Goal: Task Accomplishment & Management: Manage account settings

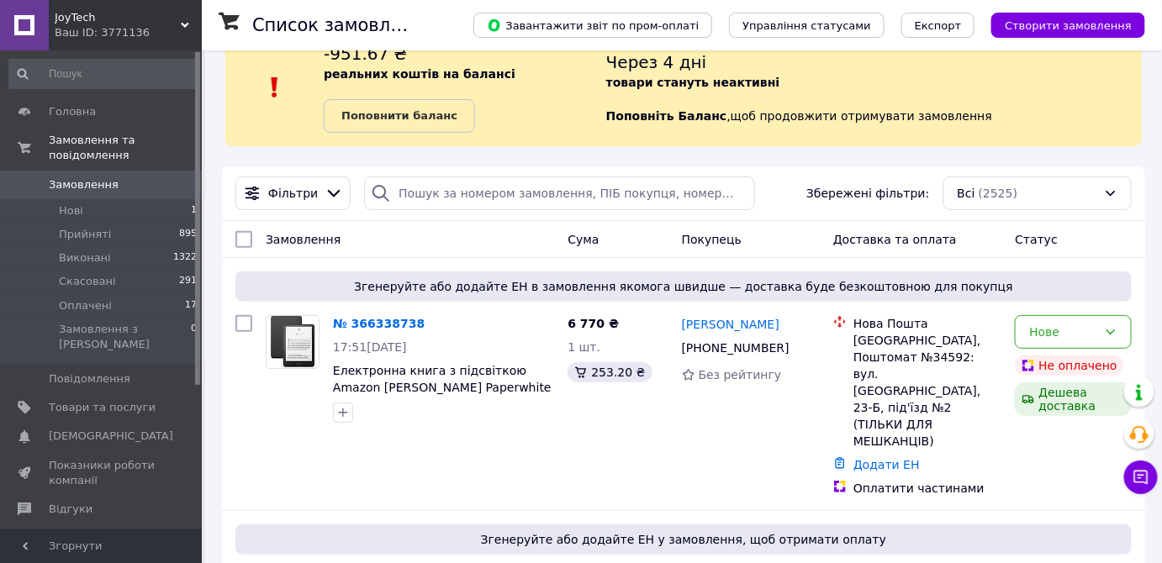
scroll to position [76, 0]
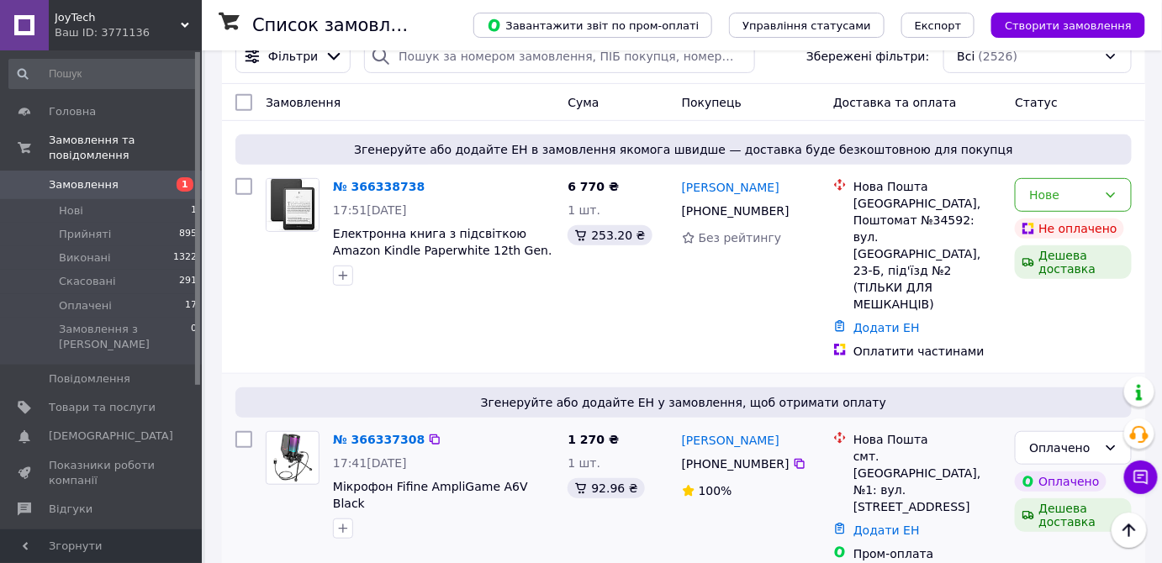
scroll to position [152, 0]
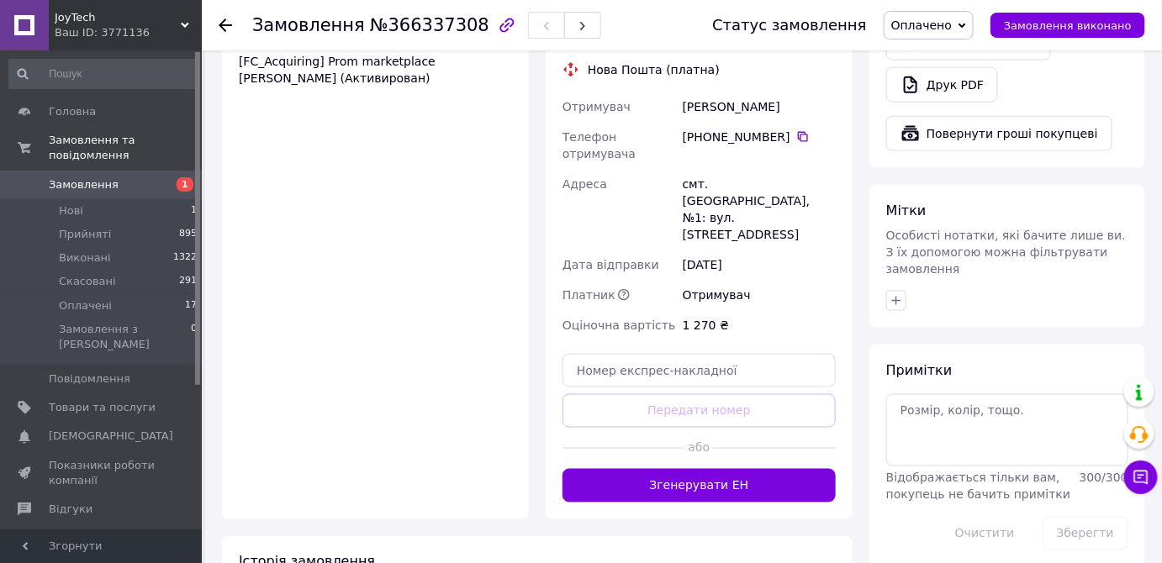
scroll to position [688, 0]
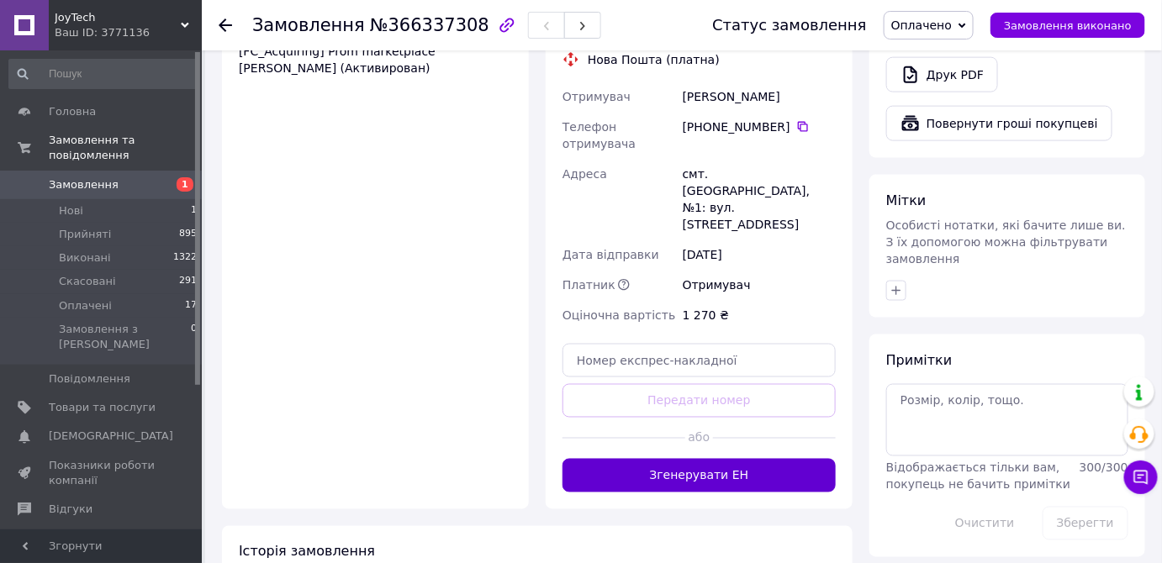
click at [708, 459] on button "Згенерувати ЕН" at bounding box center [699, 476] width 273 height 34
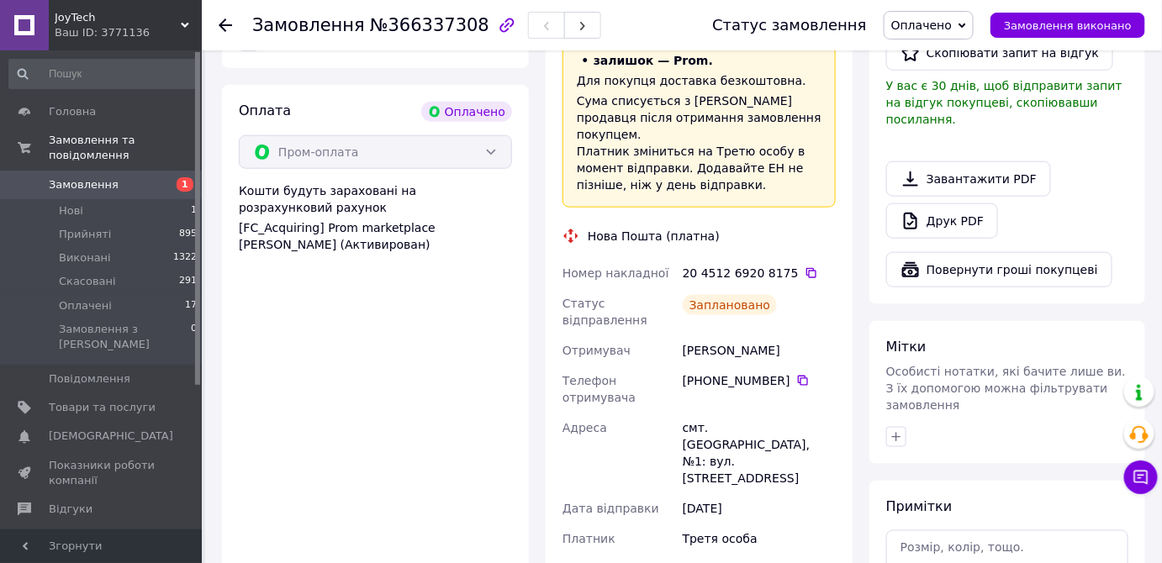
scroll to position [535, 0]
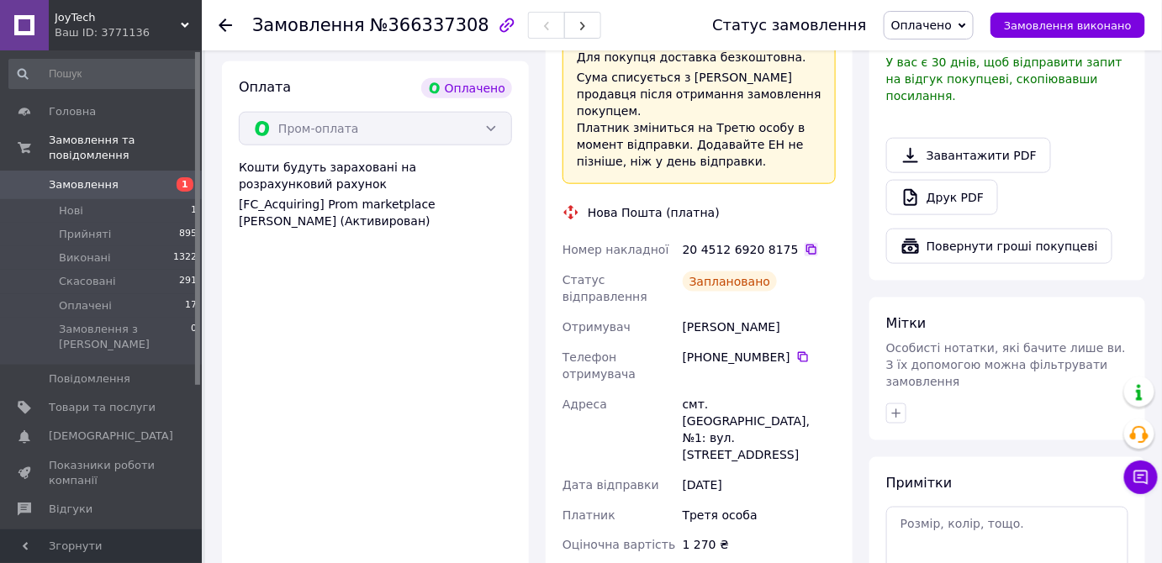
click at [805, 243] on icon at bounding box center [811, 249] width 13 height 13
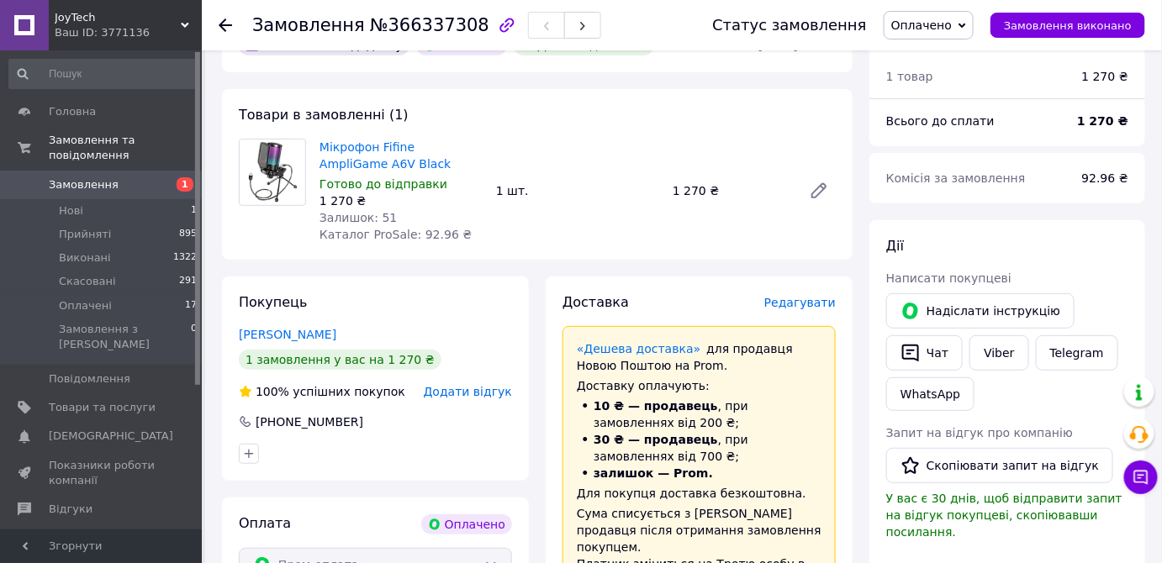
scroll to position [76, 0]
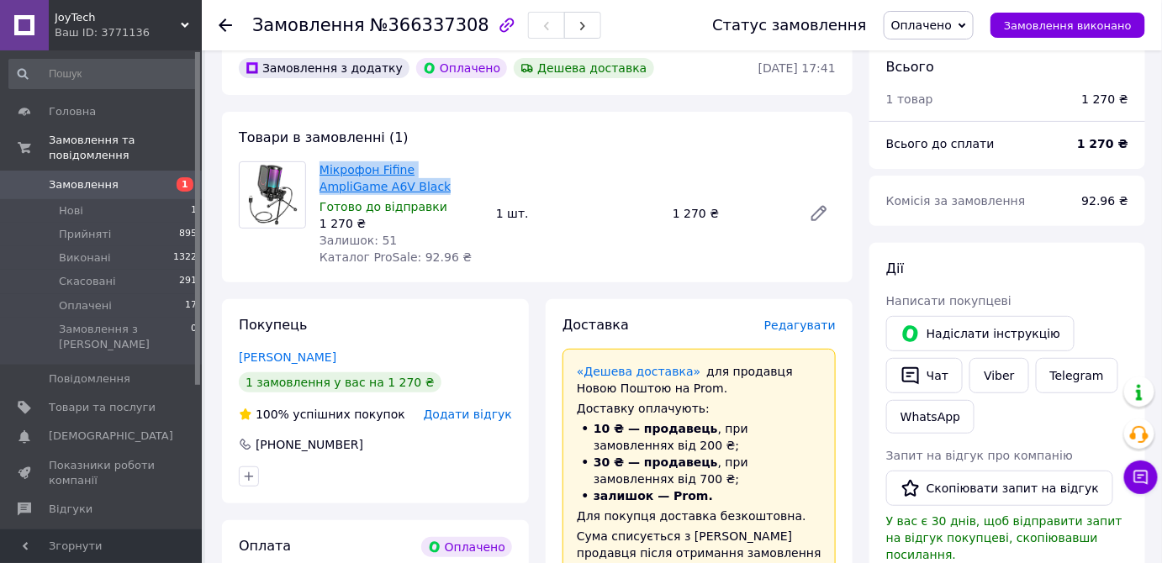
drag, startPoint x: 367, startPoint y: 182, endPoint x: 319, endPoint y: 164, distance: 52.2
click at [320, 164] on span "Мікрофон Fifine AmpliGame A6V Black" at bounding box center [401, 178] width 163 height 34
copy link "Мікрофон Fifine AmpliGame A6V Black"
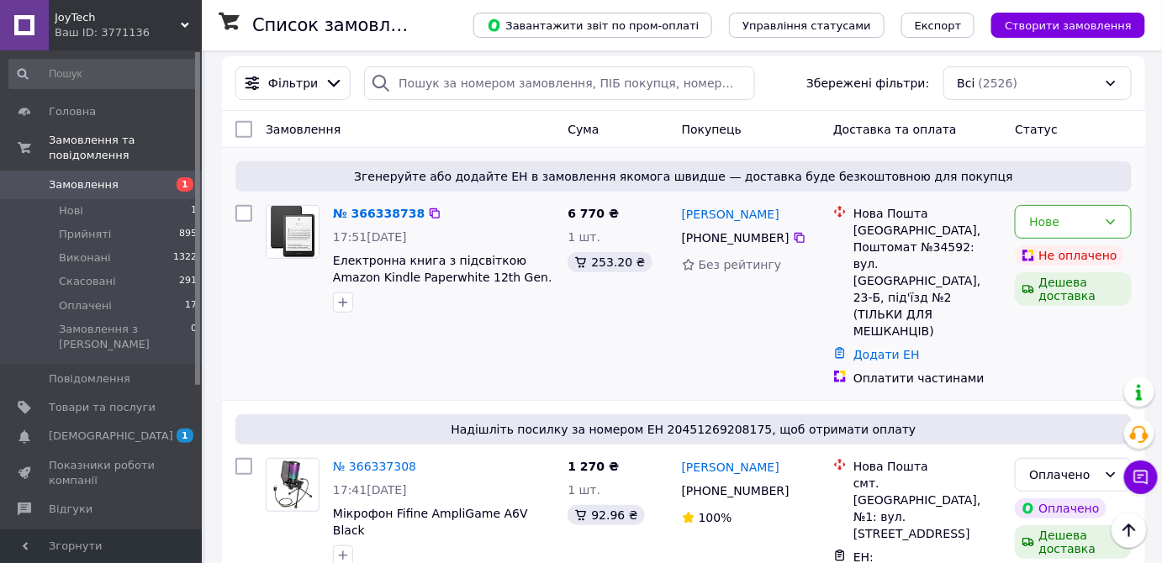
scroll to position [76, 0]
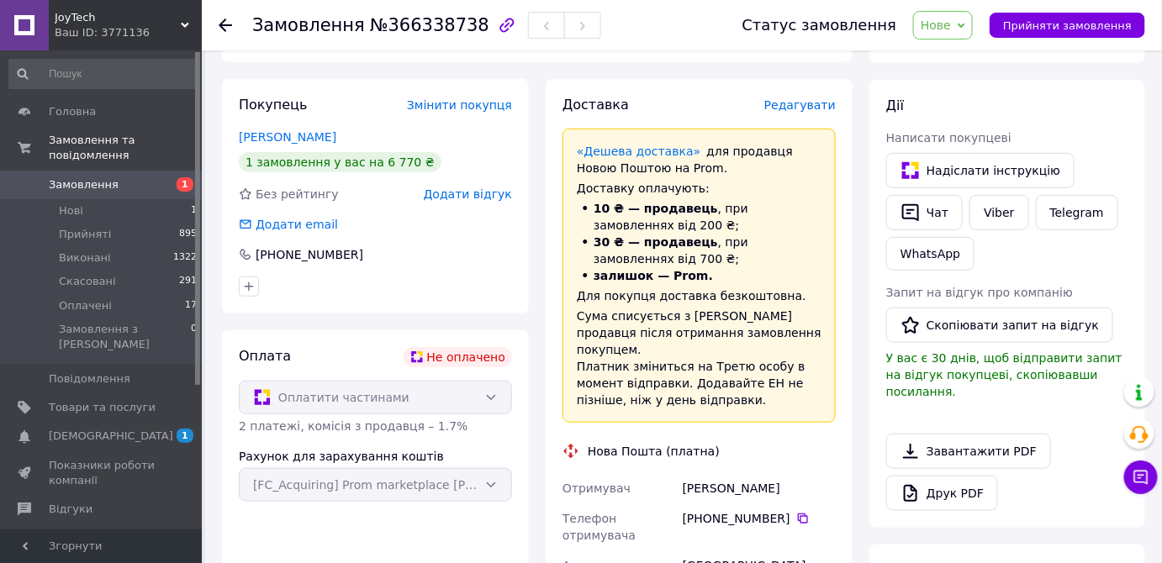
scroll to position [229, 0]
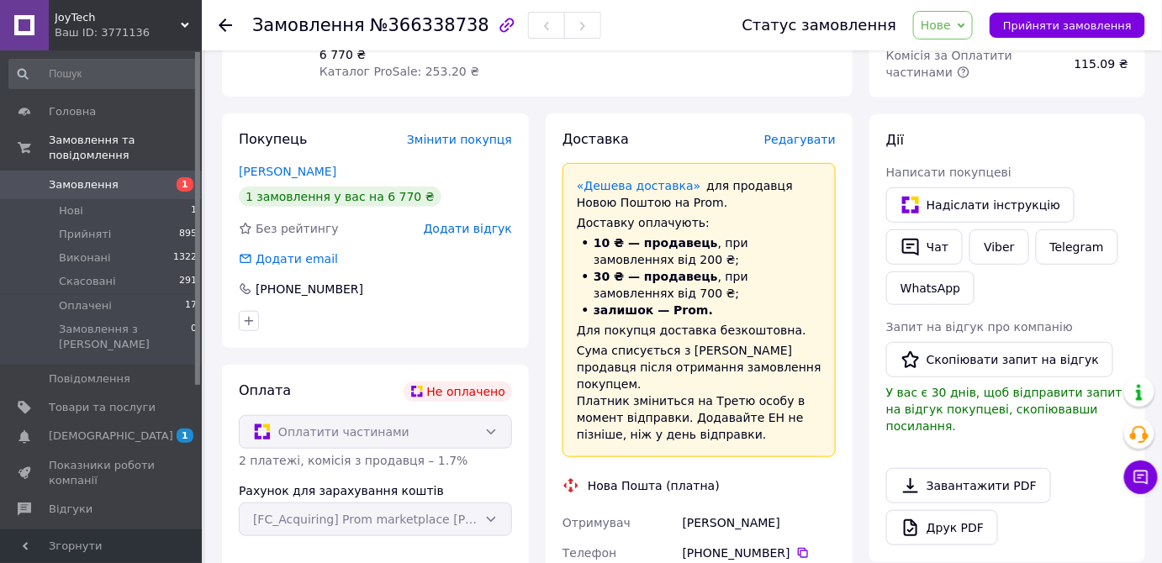
click at [487, 431] on div "Оплатити частинами" at bounding box center [375, 432] width 273 height 34
click at [536, 115] on div "Покупець Змінити покупця Ніколаєнко Богдан 1 замовлення у вас на 6 770 ₴ Без ре…" at bounding box center [376, 533] width 324 height 839
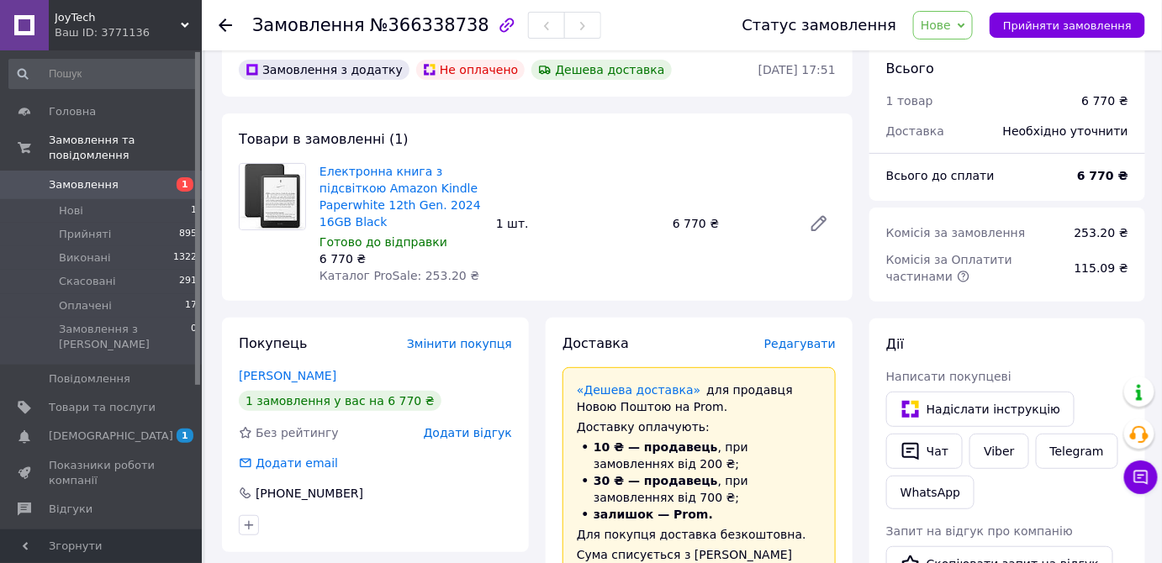
scroll to position [0, 0]
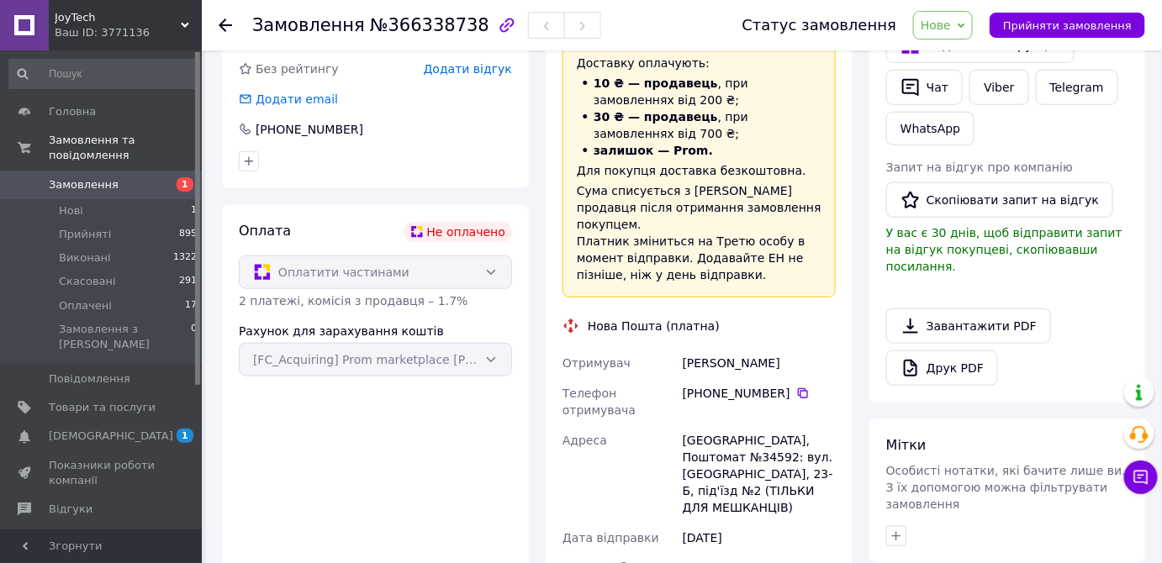
scroll to position [458, 0]
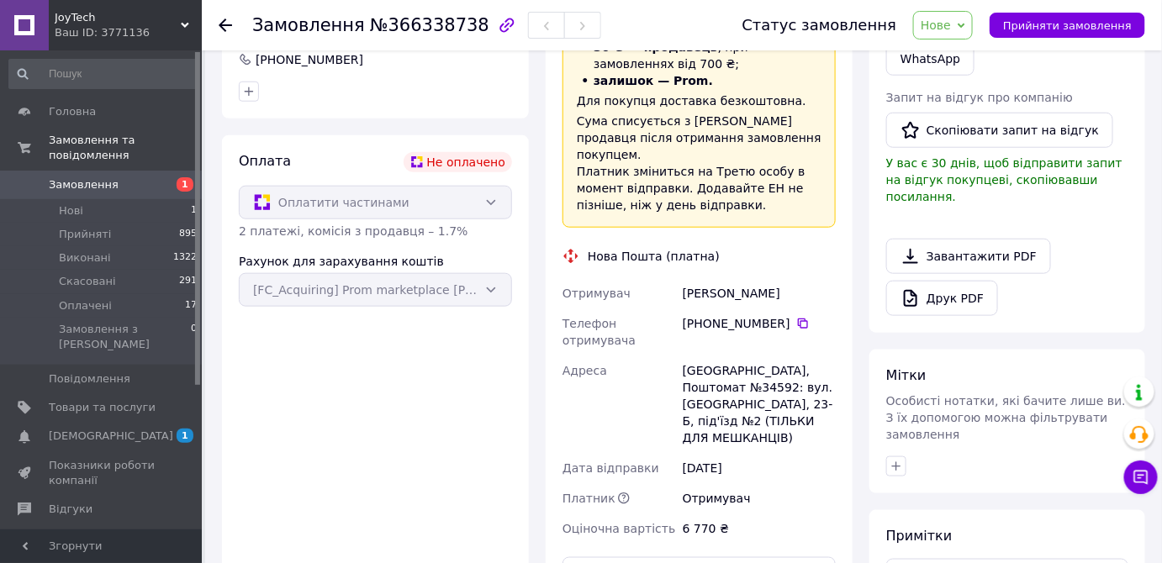
click at [326, 200] on div "Оплатити частинами" at bounding box center [375, 203] width 273 height 34
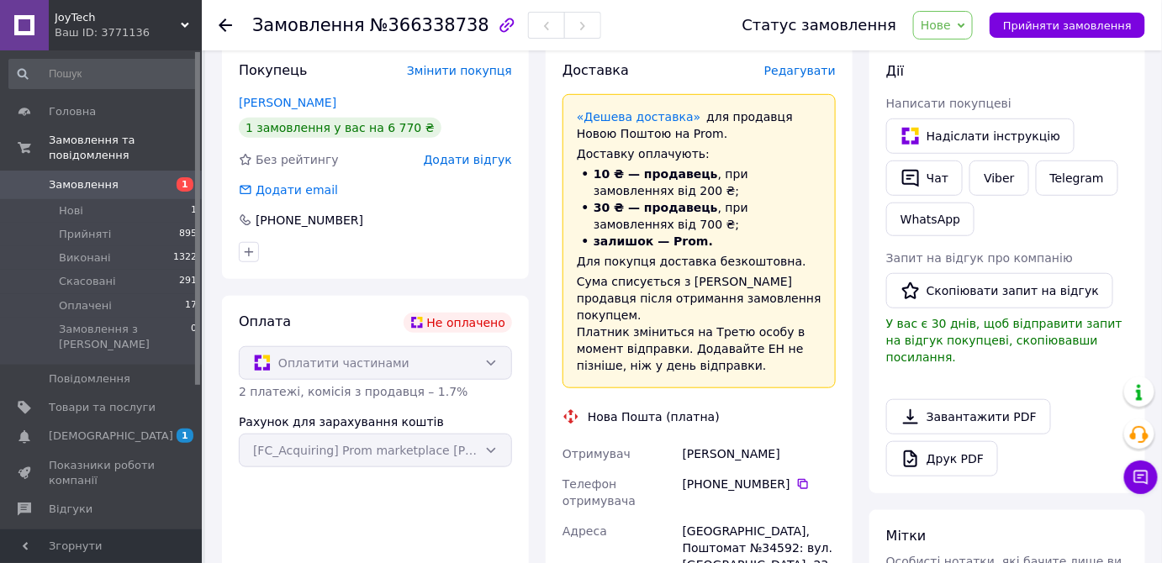
scroll to position [305, 0]
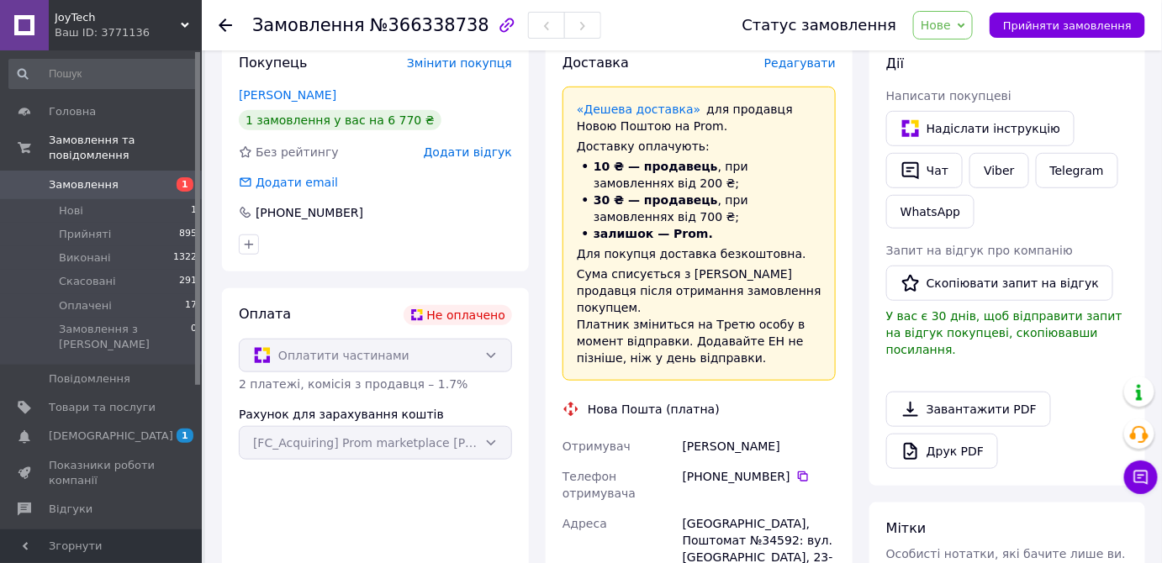
click at [493, 352] on div "Оплатити частинами" at bounding box center [375, 356] width 273 height 34
click at [468, 355] on div "Оплатити частинами" at bounding box center [375, 356] width 273 height 34
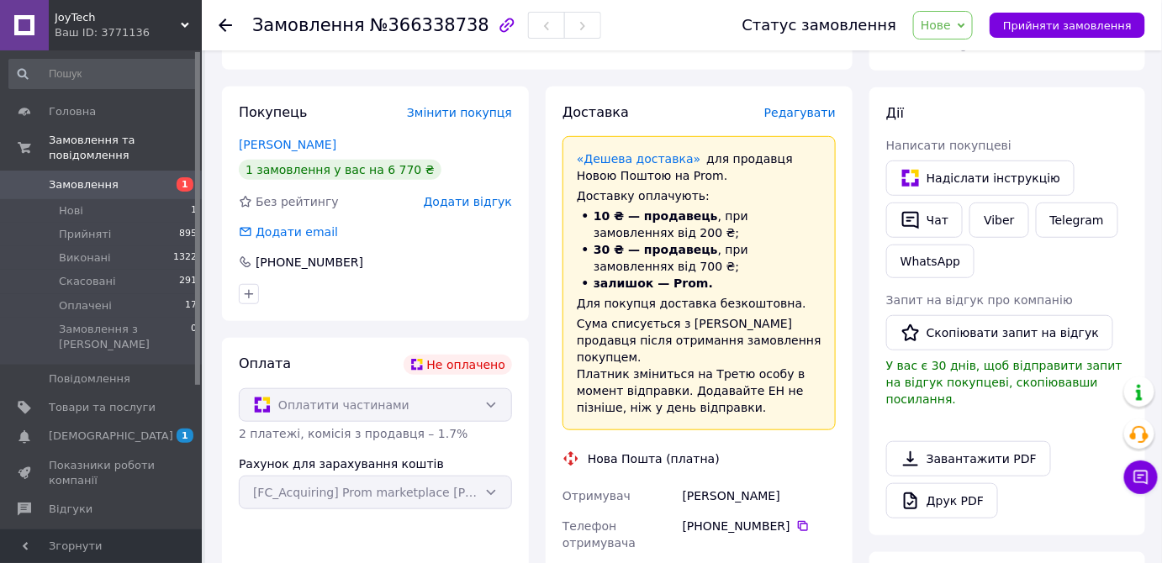
scroll to position [229, 0]
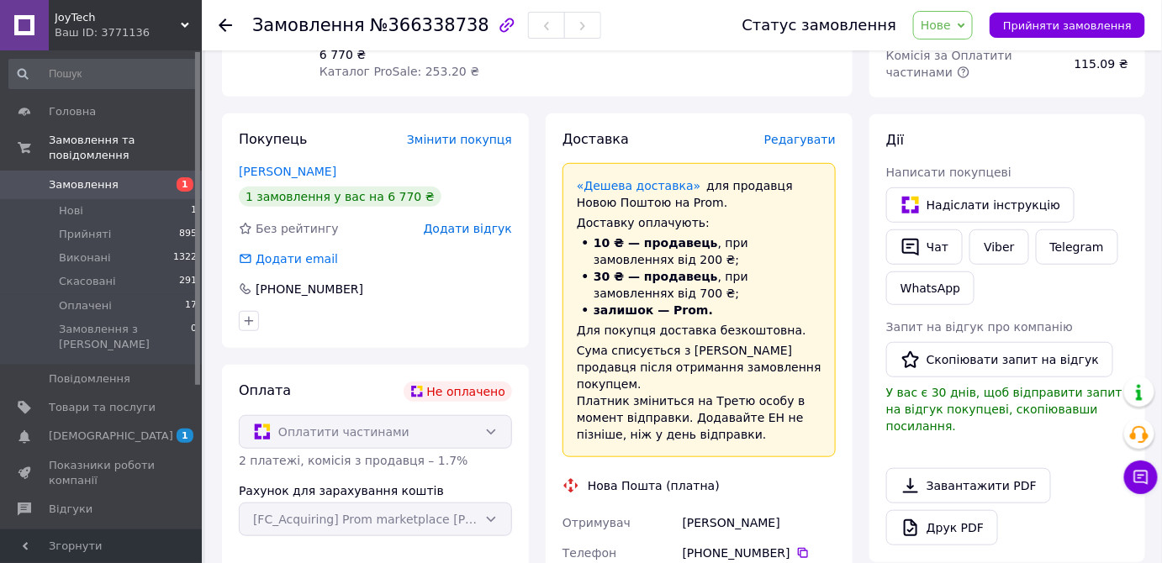
click at [970, 29] on span "Нове" at bounding box center [943, 25] width 60 height 29
click at [976, 109] on li "Скасовано" at bounding box center [952, 109] width 77 height 25
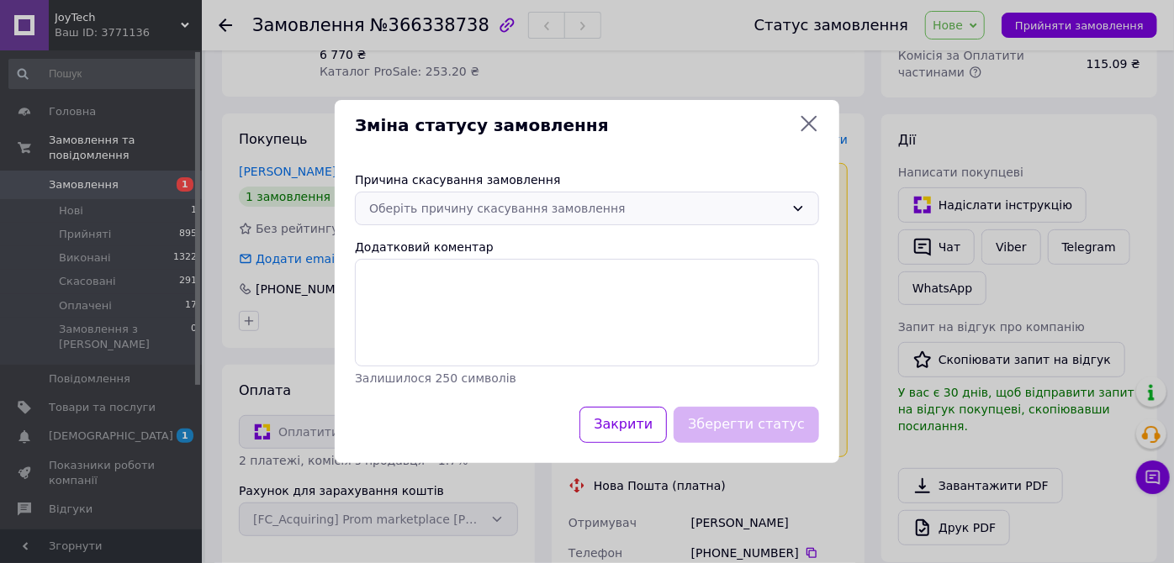
click at [501, 214] on div "Оберіть причину скасування замовлення" at bounding box center [576, 208] width 415 height 19
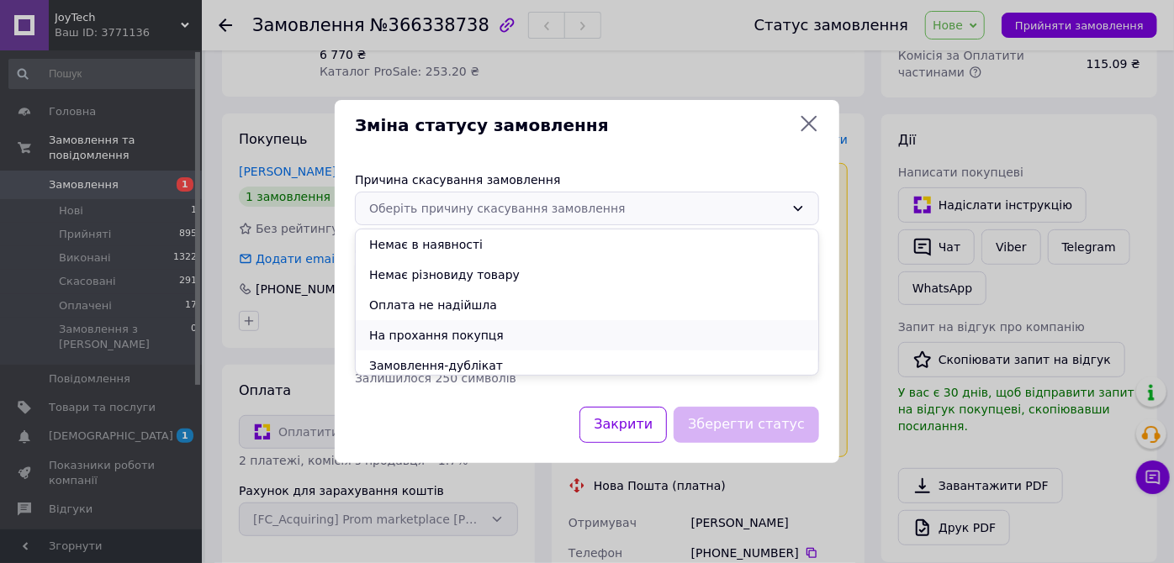
click at [468, 333] on li "На прохання покупця" at bounding box center [587, 335] width 463 height 30
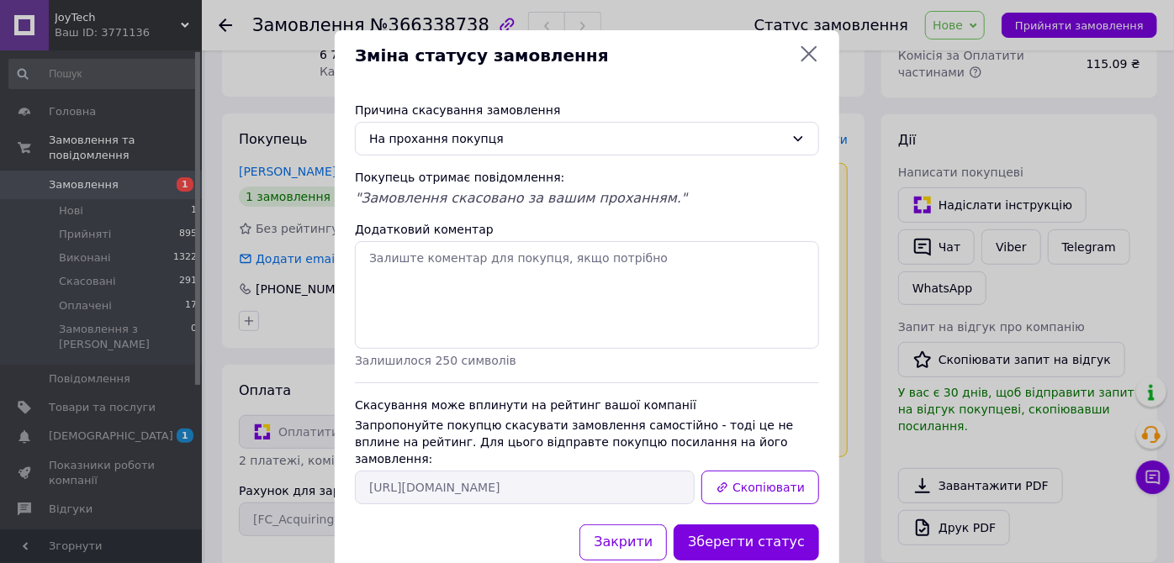
click at [806, 53] on icon at bounding box center [809, 54] width 16 height 16
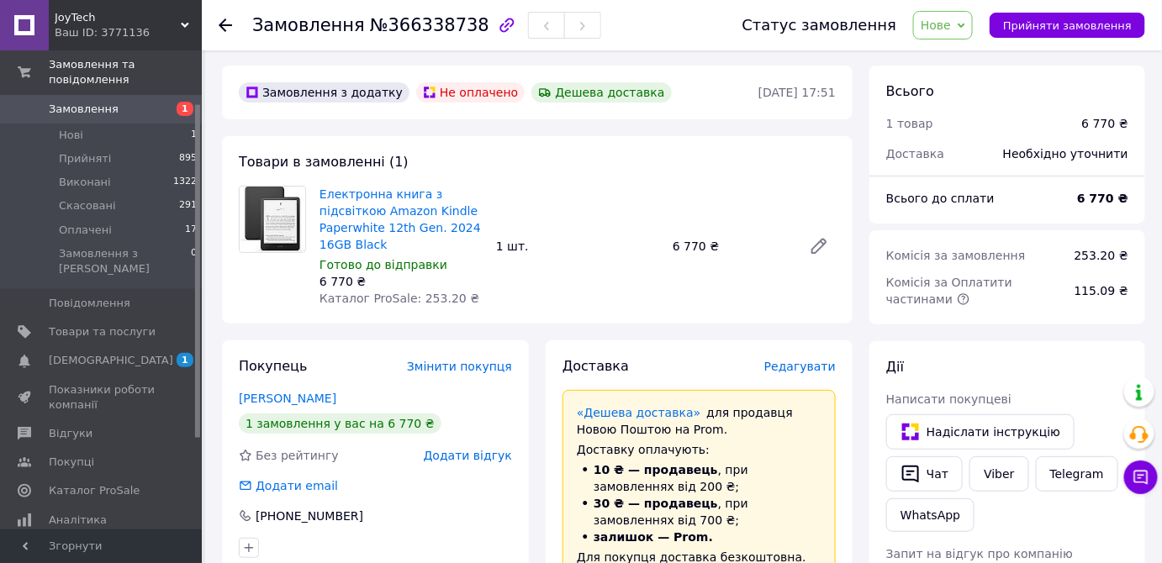
scroll to position [0, 0]
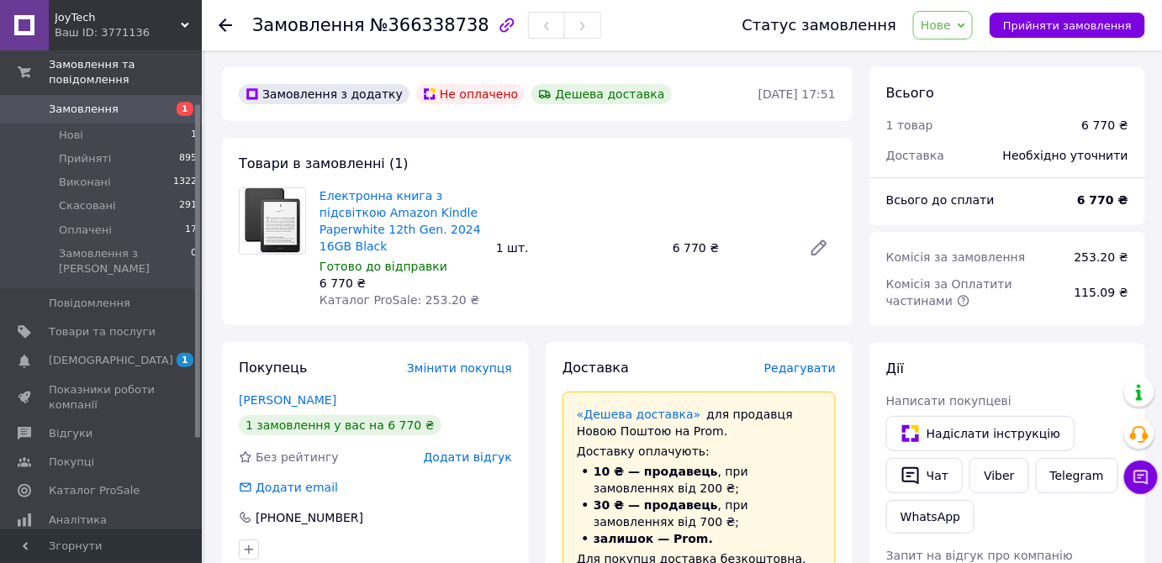
click at [381, 246] on span "Електронна книга з підсвіткою Amazon Kindle Paperwhite 12th Gen. 2024 16GB Black" at bounding box center [401, 221] width 163 height 67
drag, startPoint x: 311, startPoint y: 193, endPoint x: 414, endPoint y: 191, distance: 102.6
click at [414, 191] on div "Електронна книга з підсвіткою Amazon Kindle Paperwhite 12th Gen. 2024 16GB Blac…" at bounding box center [537, 248] width 611 height 121
copy div "Електронна книга"
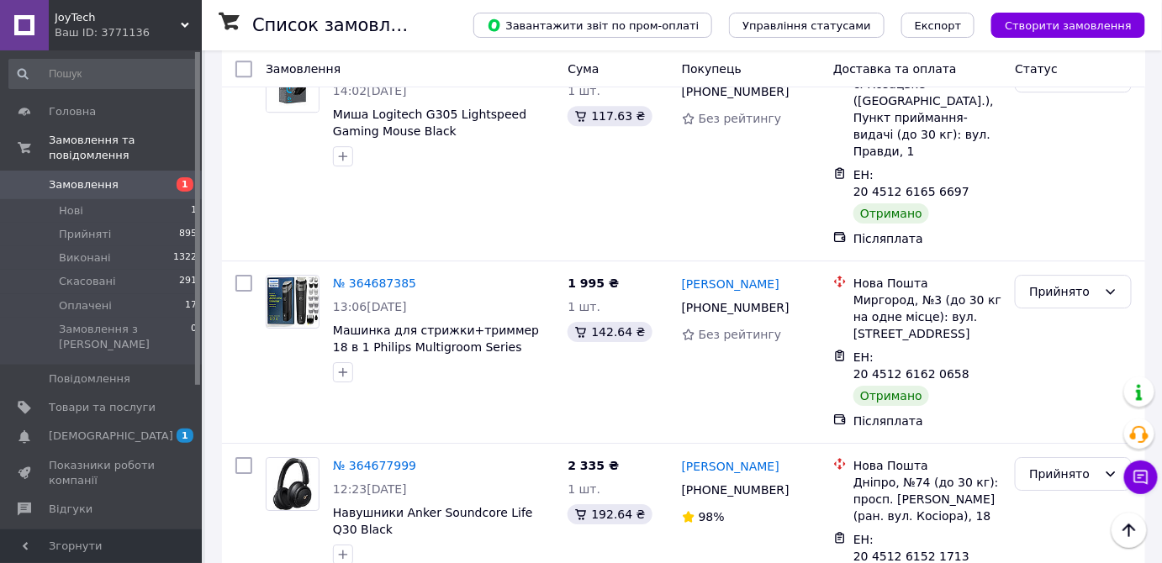
scroll to position [16640, 0]
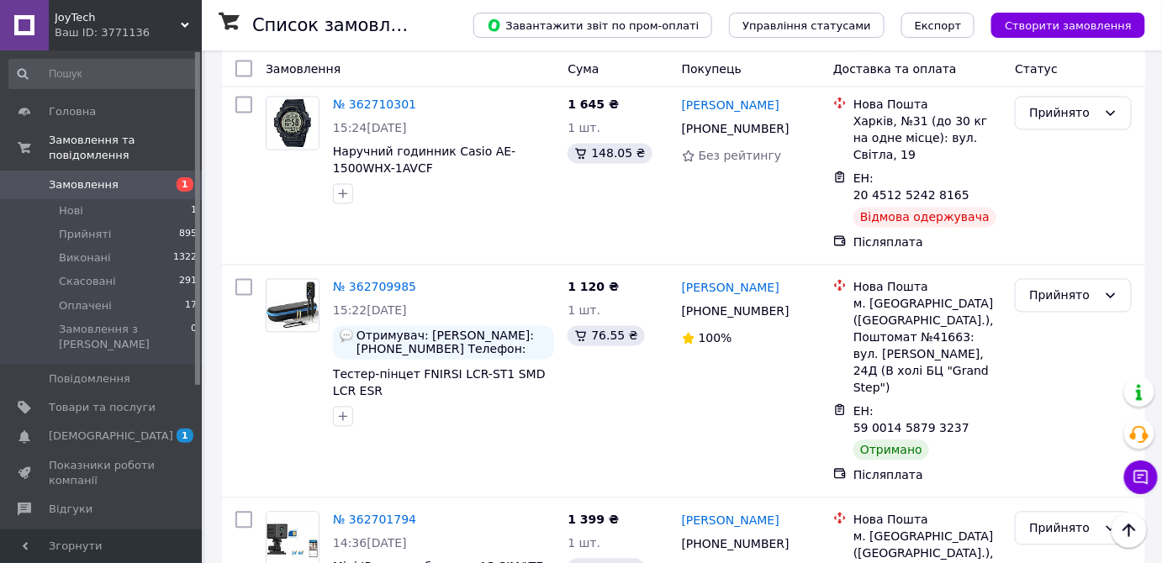
scroll to position [15890, 0]
click at [1041, 66] on span "Статус" at bounding box center [1036, 68] width 43 height 13
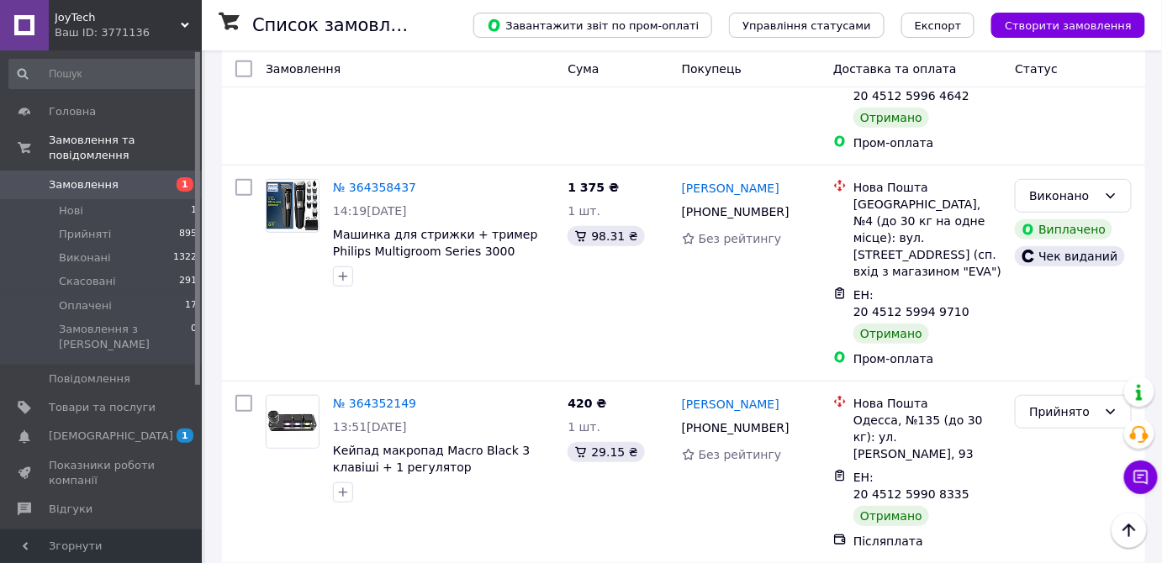
scroll to position [0, 0]
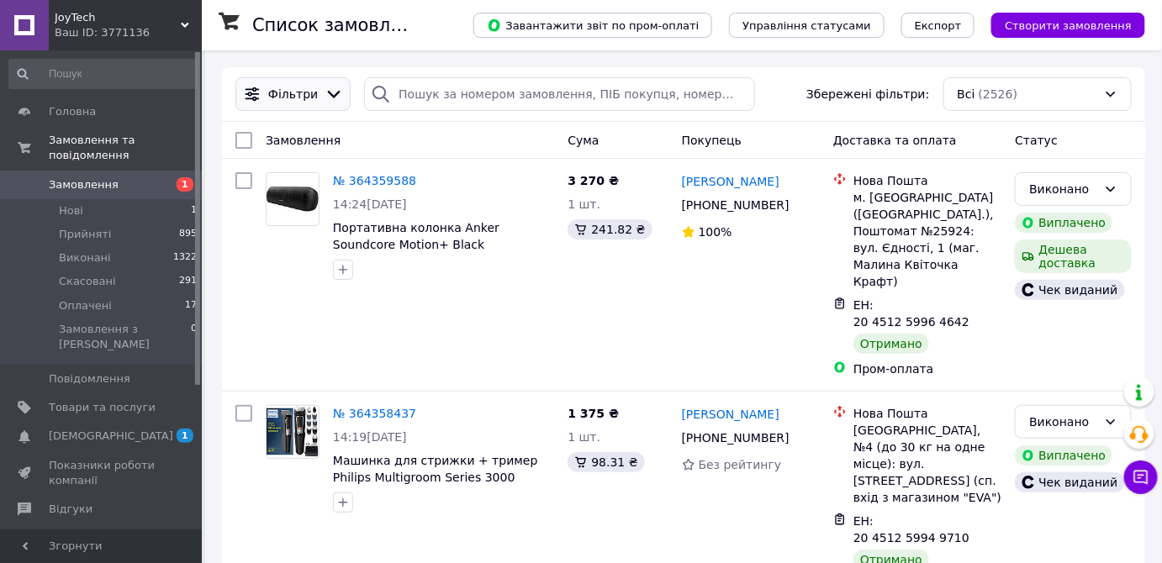
click at [325, 89] on icon at bounding box center [334, 94] width 19 height 19
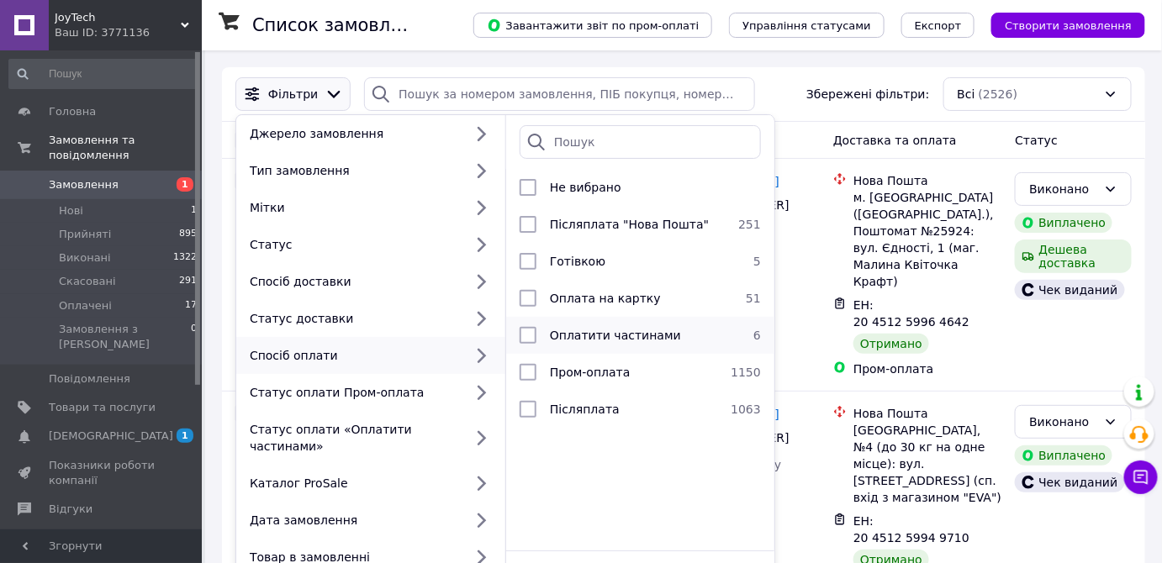
click at [531, 331] on input "checkbox" at bounding box center [528, 335] width 17 height 17
checkbox input "true"
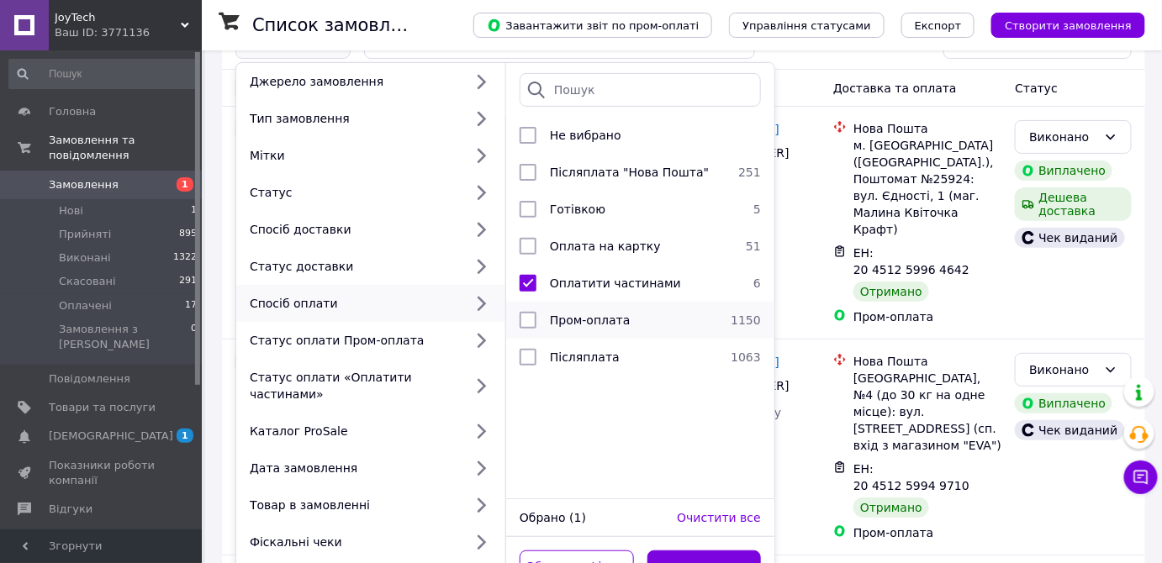
scroll to position [76, 0]
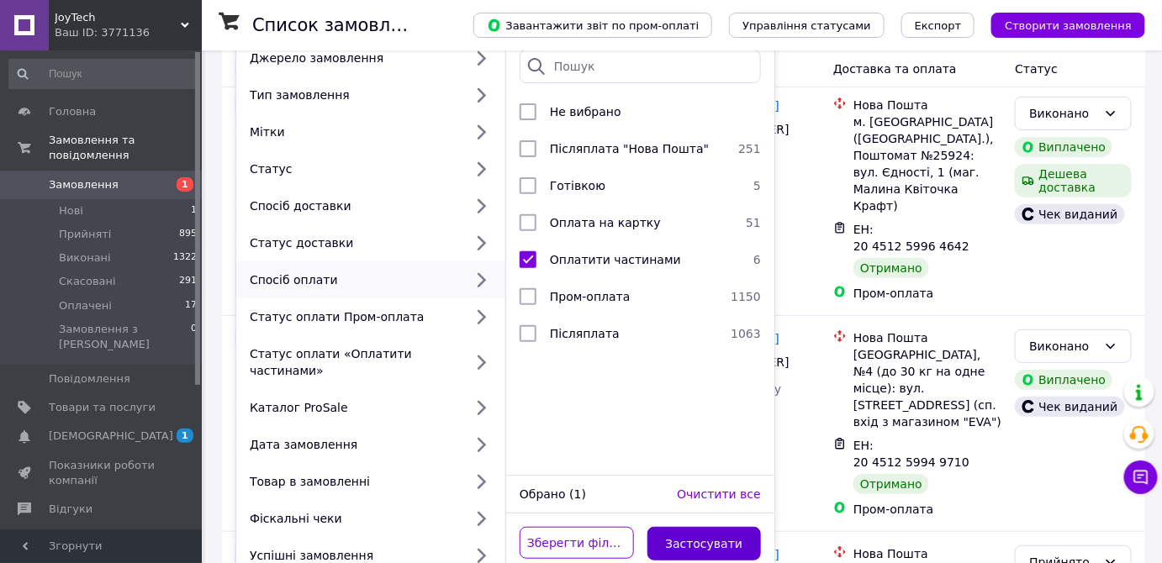
click at [707, 533] on button "Застосувати" at bounding box center [705, 544] width 114 height 34
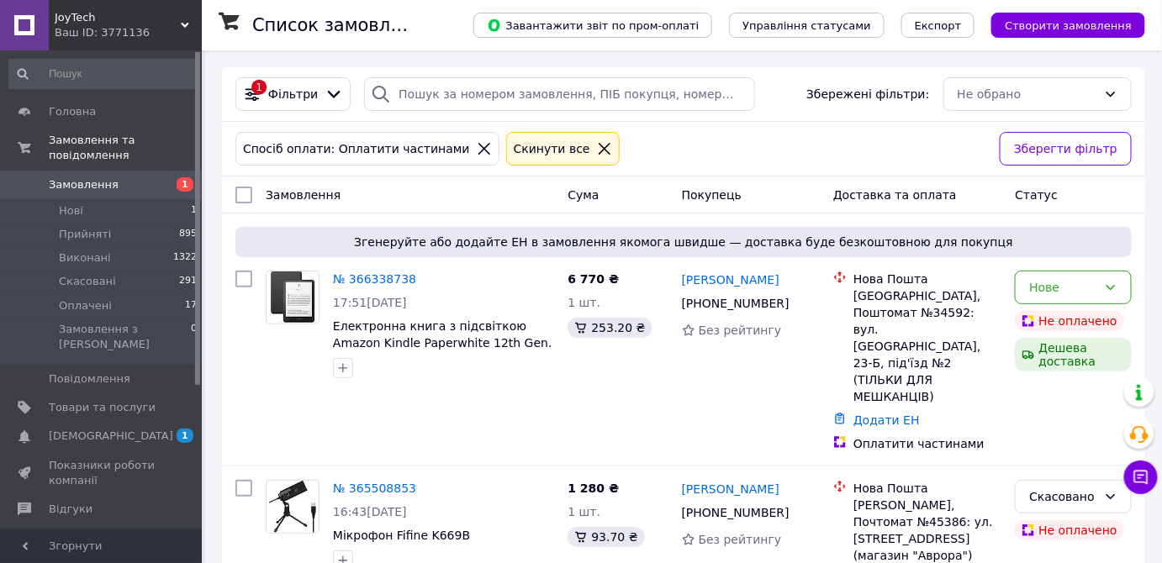
click at [599, 147] on icon at bounding box center [605, 149] width 12 height 12
